Goal: Complete application form: Complete application form

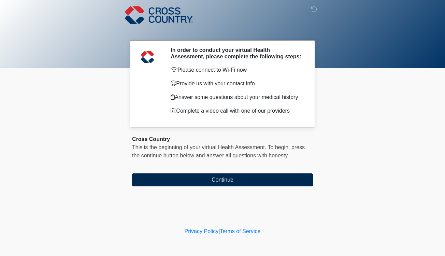
click at [227, 184] on button "Continue" at bounding box center [222, 179] width 181 height 13
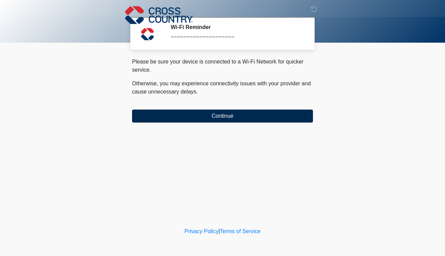
click at [230, 114] on button "Continue" at bounding box center [222, 116] width 181 height 13
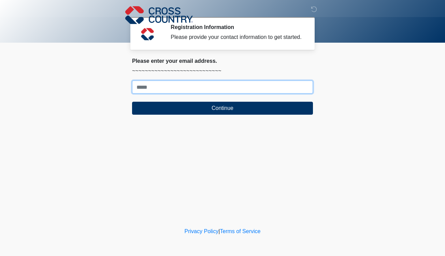
click at [224, 94] on input "Where should we email your response?" at bounding box center [222, 87] width 181 height 13
type input "**********"
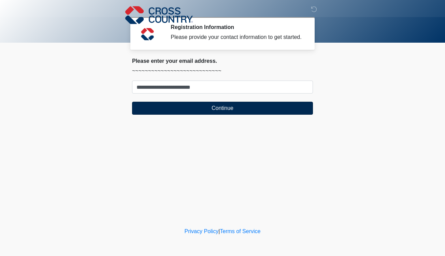
click at [203, 113] on button "Continue" at bounding box center [222, 108] width 181 height 13
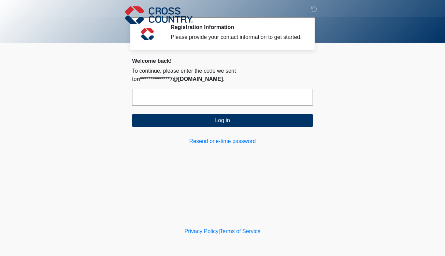
click at [204, 106] on input "text" at bounding box center [222, 97] width 181 height 17
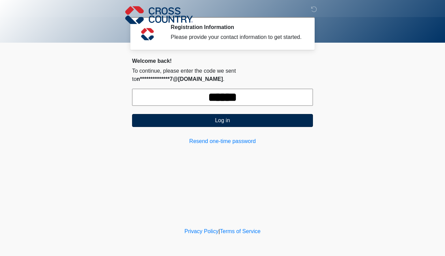
type input "******"
click at [238, 122] on button "Log in" at bounding box center [222, 120] width 181 height 13
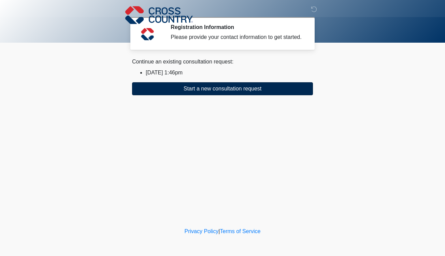
click at [240, 95] on button "Start a new consultation request" at bounding box center [222, 88] width 181 height 13
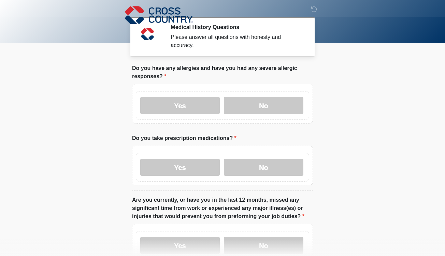
click at [255, 115] on div "Yes No" at bounding box center [222, 105] width 173 height 29
click at [262, 108] on label "No" at bounding box center [264, 105] width 80 height 17
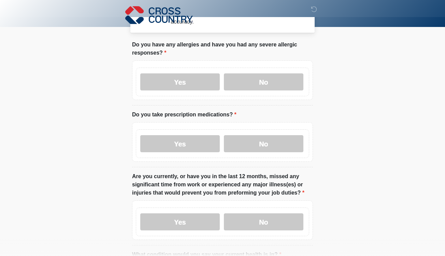
scroll to position [24, 0]
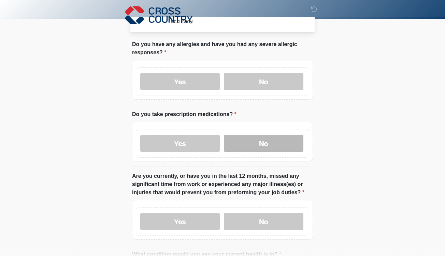
click at [245, 141] on label "No" at bounding box center [264, 143] width 80 height 17
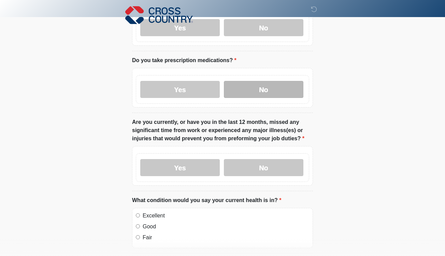
scroll to position [81, 0]
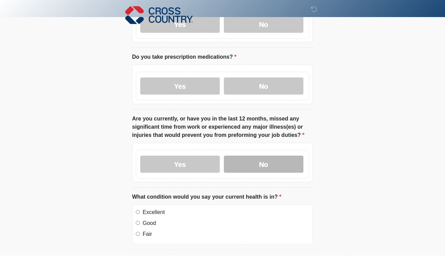
click at [259, 162] on label "No" at bounding box center [264, 164] width 80 height 17
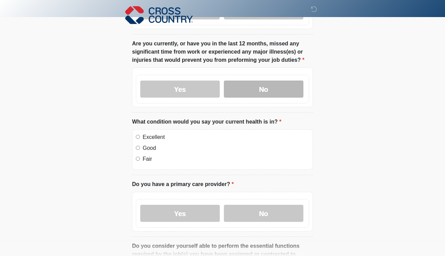
scroll to position [158, 0]
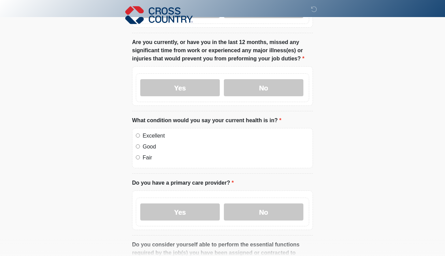
click at [147, 135] on label "Excellent" at bounding box center [226, 136] width 167 height 8
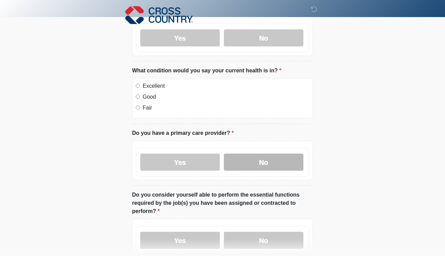
click at [243, 159] on label "No" at bounding box center [264, 162] width 80 height 17
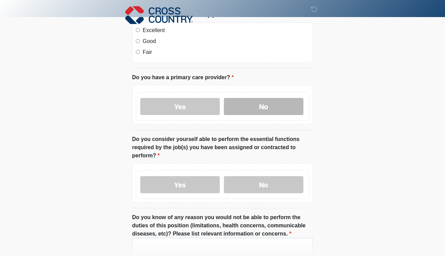
scroll to position [271, 0]
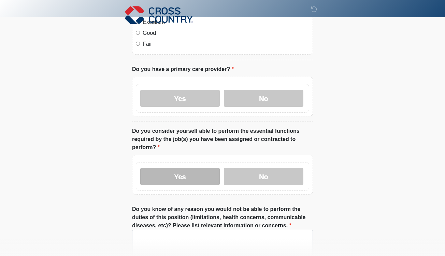
click at [191, 170] on label "Yes" at bounding box center [180, 176] width 80 height 17
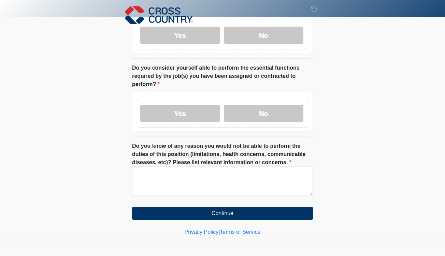
scroll to position [334, 0]
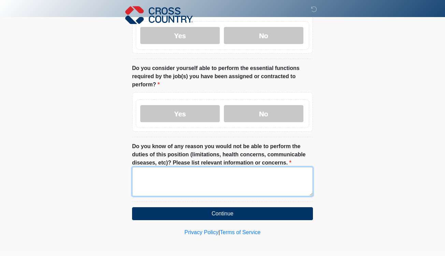
click at [180, 175] on textarea "Do you know of any reason you would not be able to perform the duties of this p…" at bounding box center [222, 181] width 181 height 29
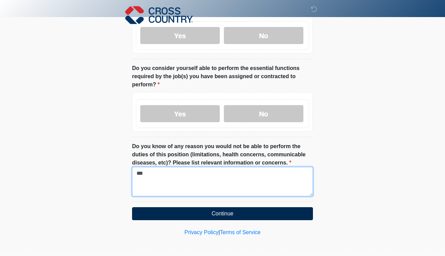
type textarea "***"
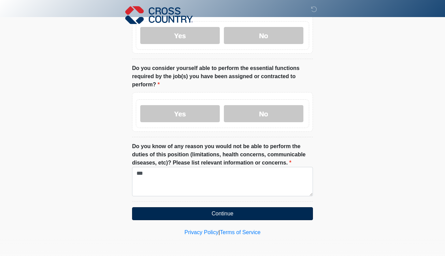
click at [221, 214] on button "Continue" at bounding box center [222, 213] width 181 height 13
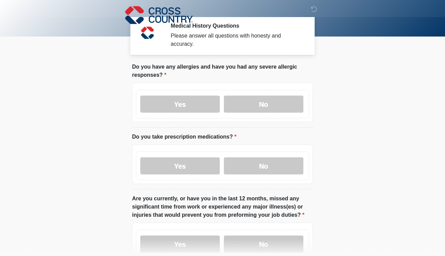
scroll to position [0, 0]
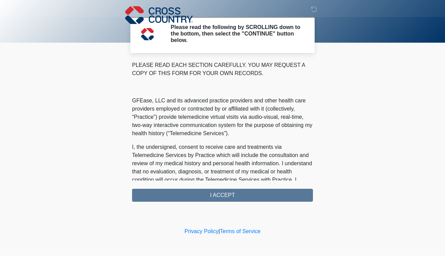
click at [225, 199] on div "PLEASE READ EACH SECTION CAREFULLY. YOU MAY REQUEST A COPY OF THIS FORM FOR YOU…" at bounding box center [222, 131] width 181 height 141
click at [230, 196] on div "PLEASE READ EACH SECTION CAREFULLY. YOU MAY REQUEST A COPY OF THIS FORM FOR YOU…" at bounding box center [222, 131] width 181 height 141
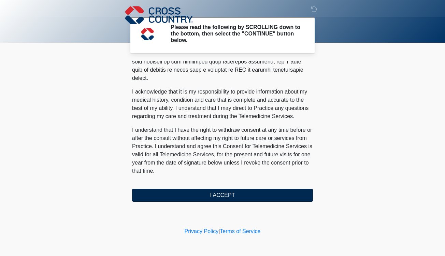
click at [212, 193] on button "I ACCEPT" at bounding box center [222, 195] width 181 height 13
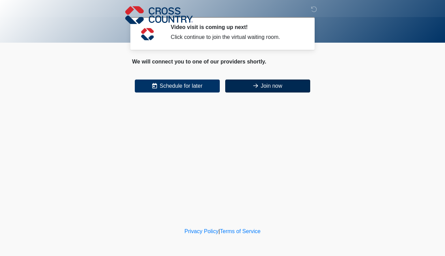
click at [271, 81] on button "Join now" at bounding box center [267, 86] width 85 height 13
